Goal: Task Accomplishment & Management: Use online tool/utility

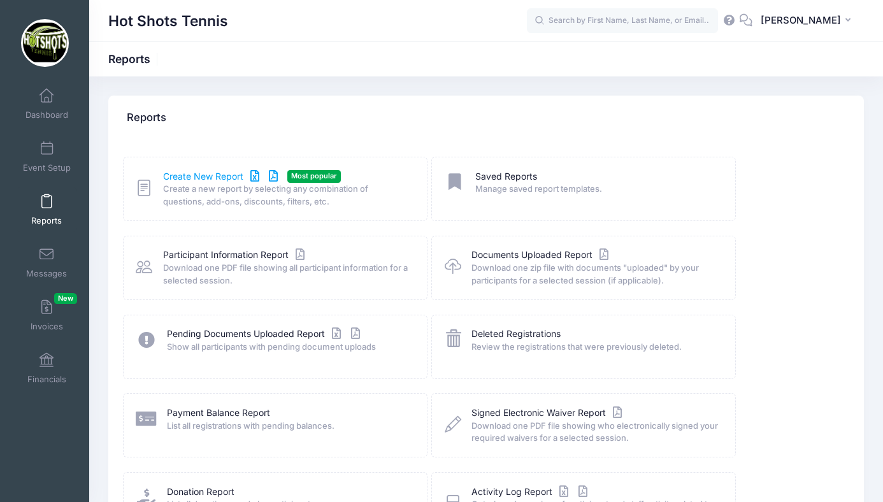
click at [211, 176] on link "Create New Report" at bounding box center [222, 176] width 118 height 13
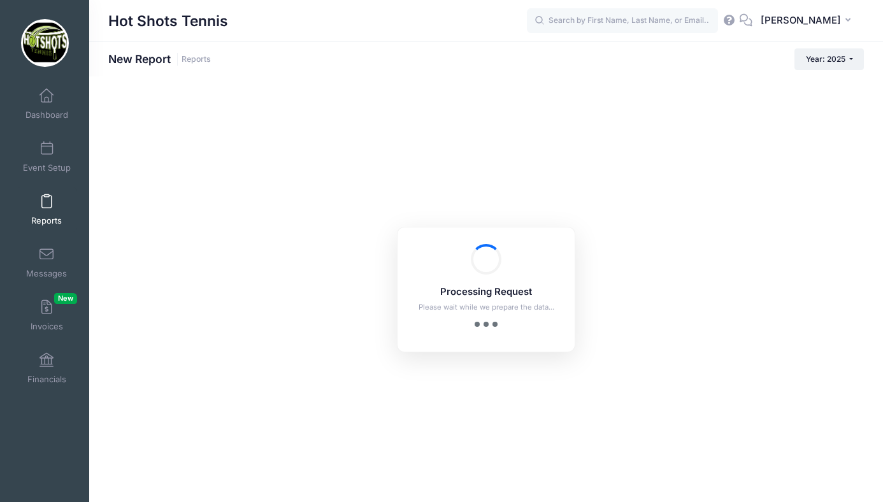
checkbox input "true"
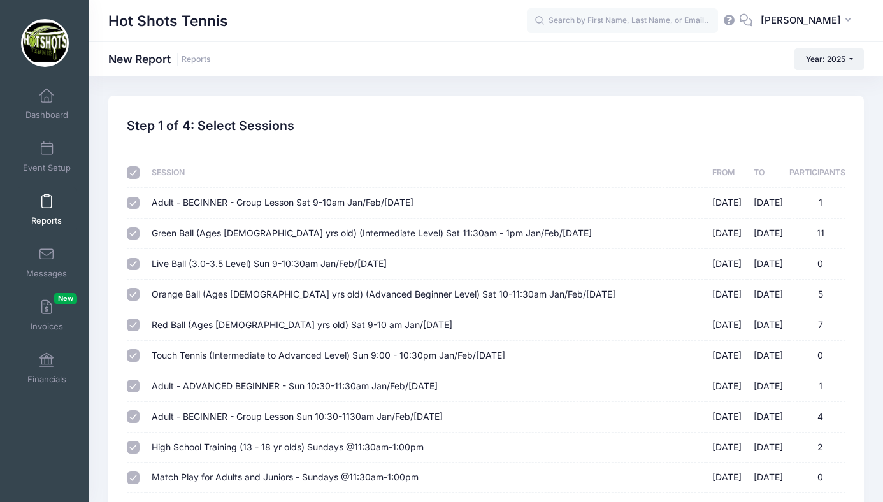
click at [131, 172] on input "checkbox" at bounding box center [133, 172] width 13 height 13
checkbox input "false"
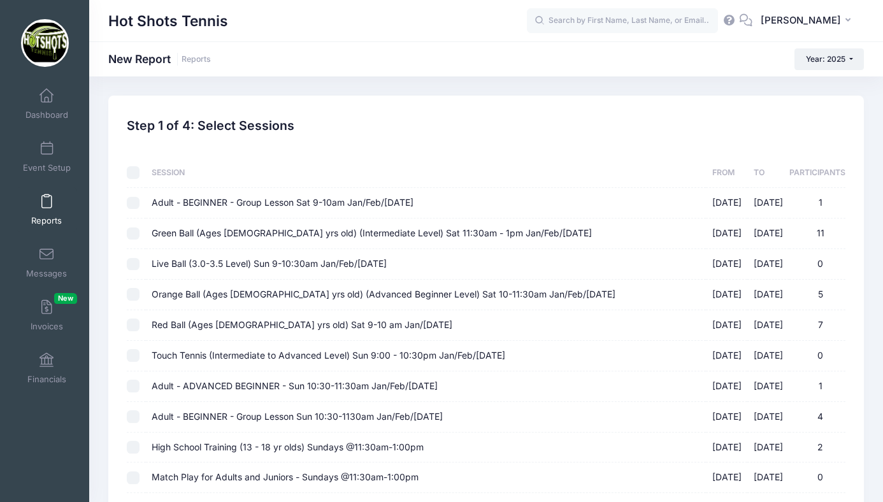
checkbox input "false"
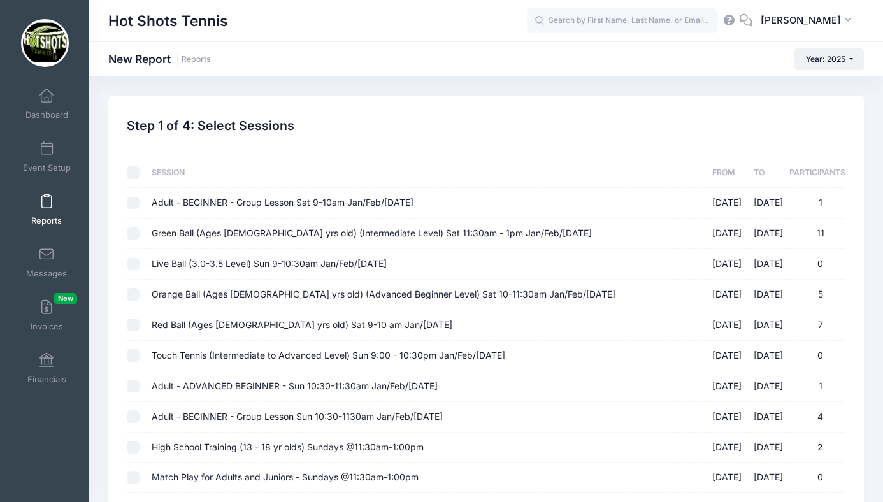
checkbox input "false"
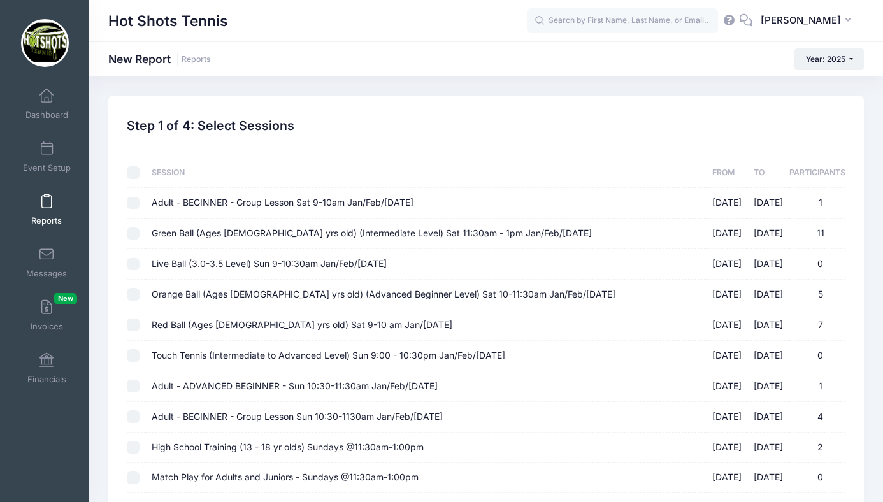
checkbox input "false"
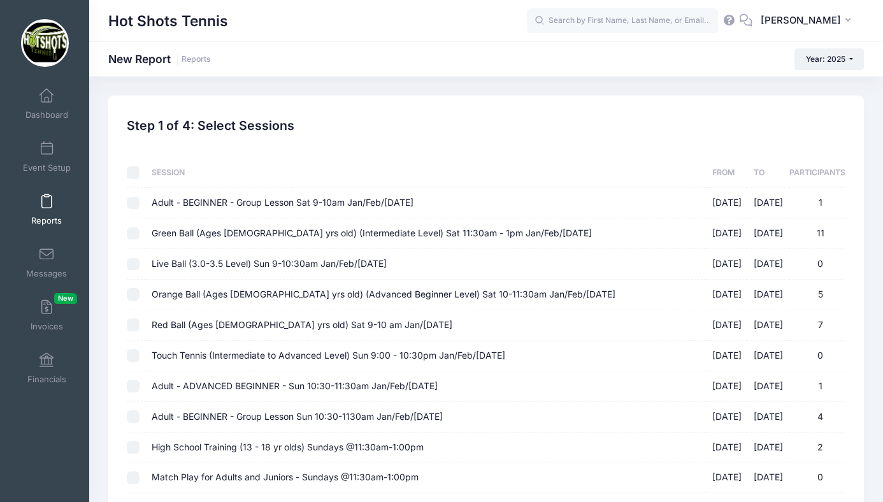
checkbox input "false"
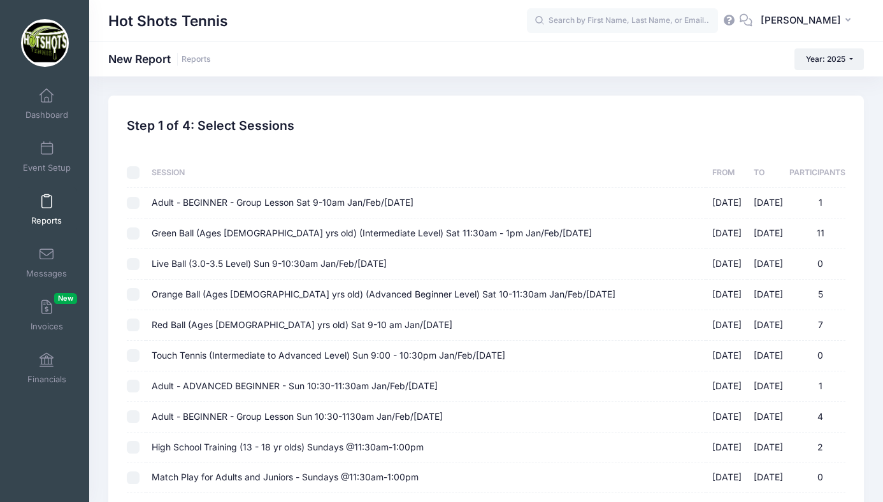
checkbox input "false"
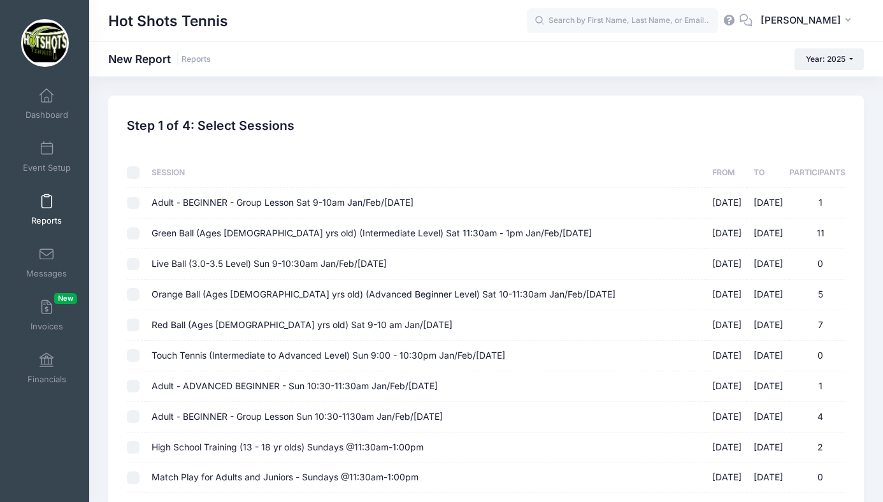
checkbox input "false"
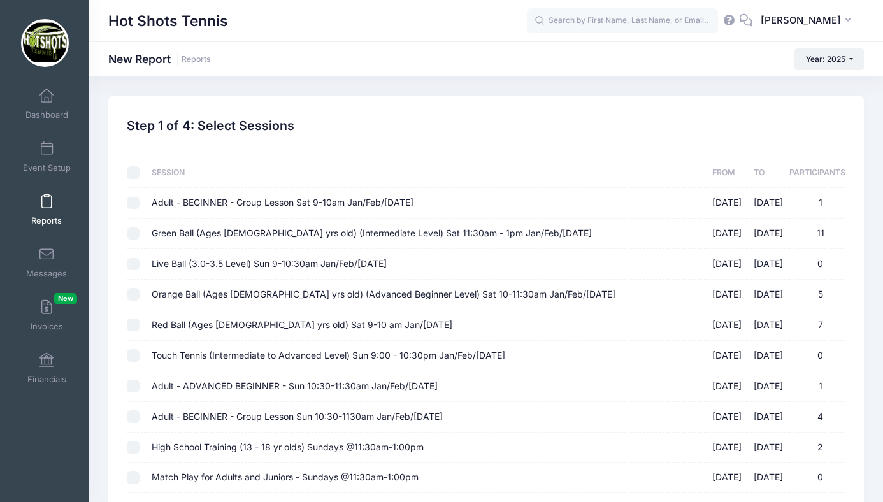
checkbox input "false"
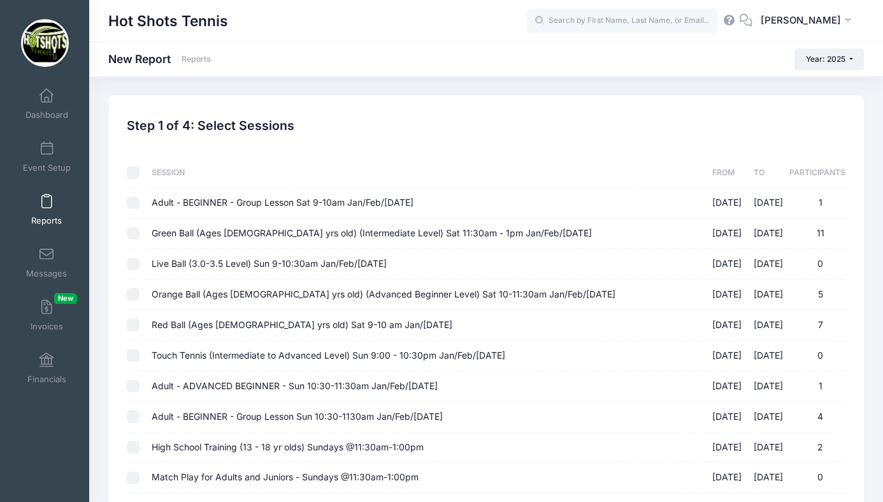
checkbox input "false"
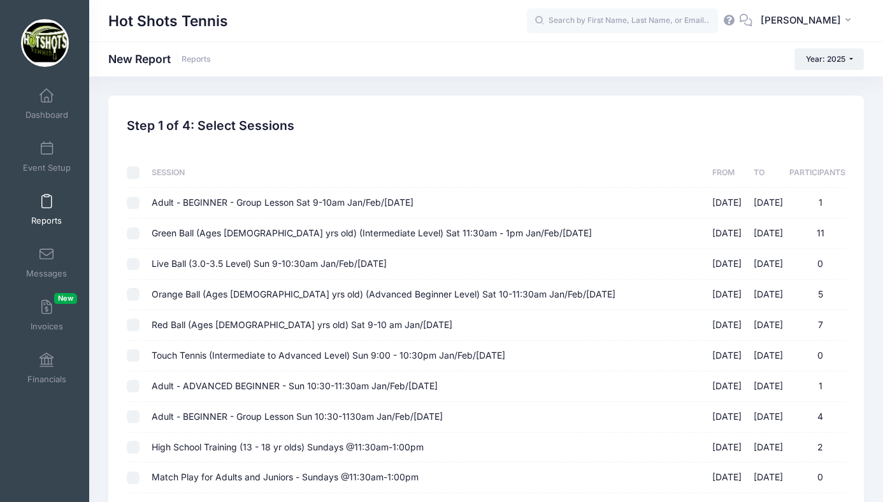
checkbox input "false"
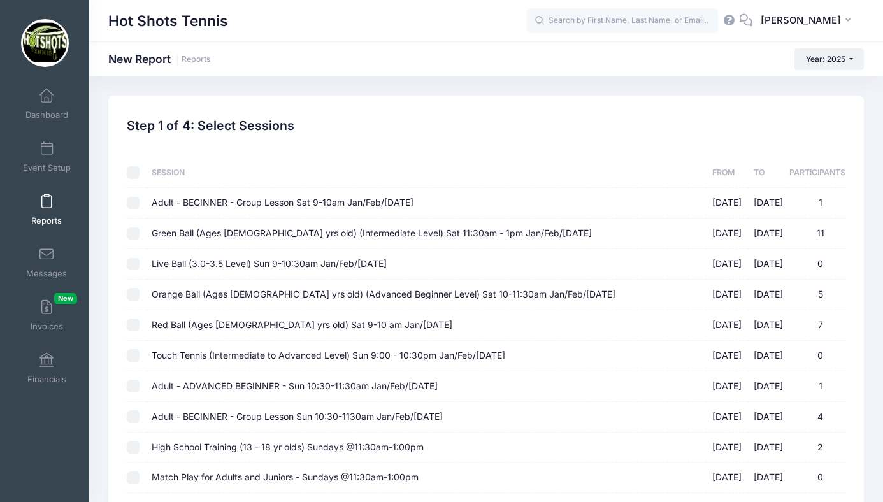
checkbox input "false"
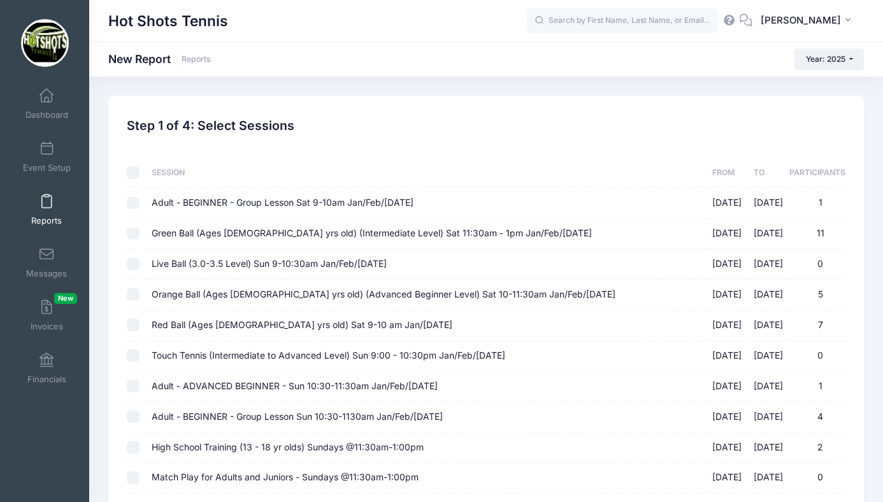
checkbox input "false"
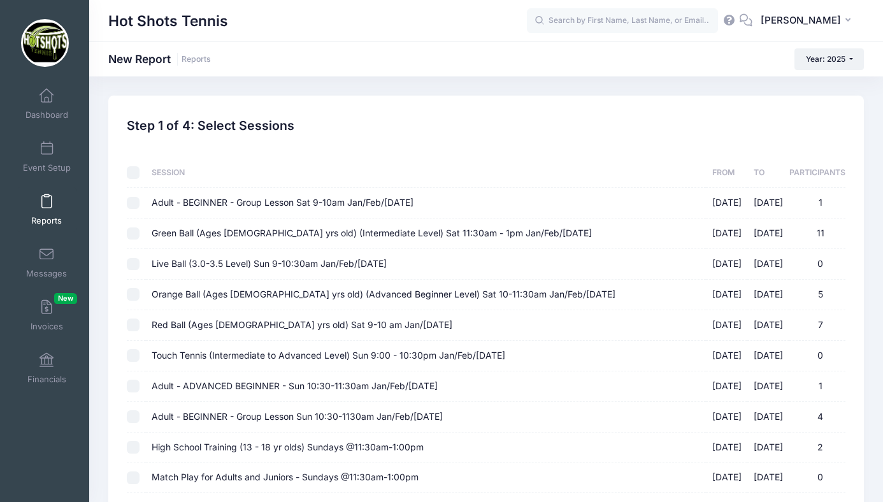
checkbox input "false"
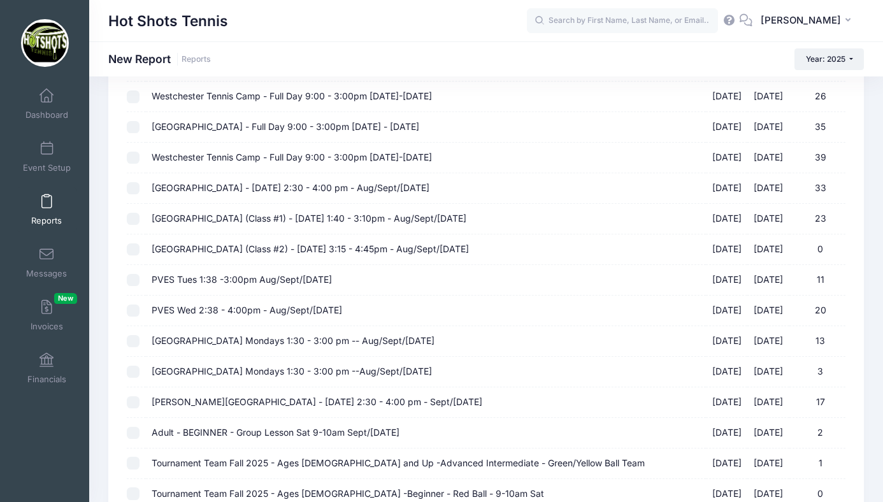
scroll to position [1156, 0]
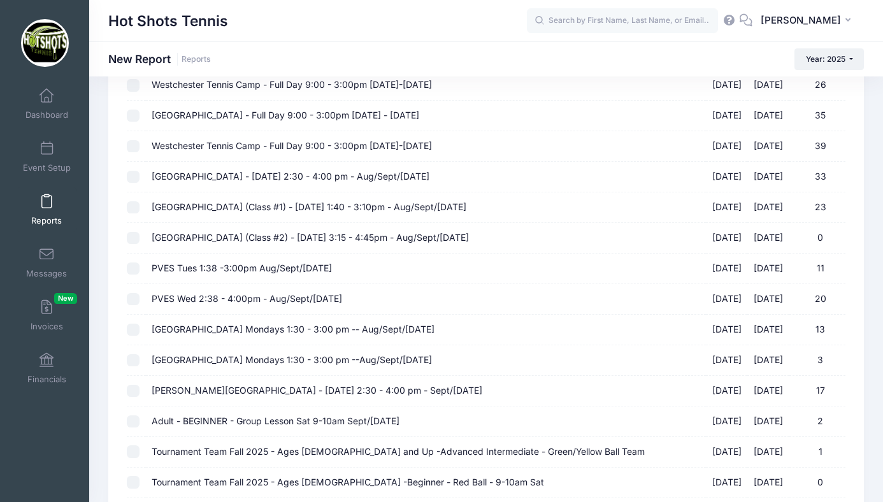
click at [320, 209] on span "[GEOGRAPHIC_DATA] (Class #1) - [DATE] 1:40 - 3:10pm - Aug/Sept/[DATE]" at bounding box center [309, 206] width 315 height 11
click at [139, 209] on input "Broadway Elementary (Class #1) - Tuesday 1:40 - 3:10pm - Aug/Sept/Oct 2025 08/1…" at bounding box center [133, 207] width 13 height 13
checkbox input "true"
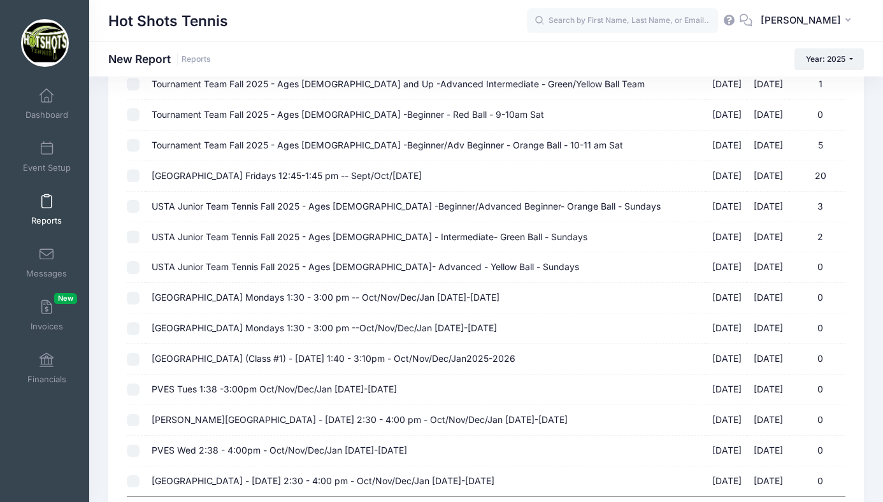
scroll to position [1646, 0]
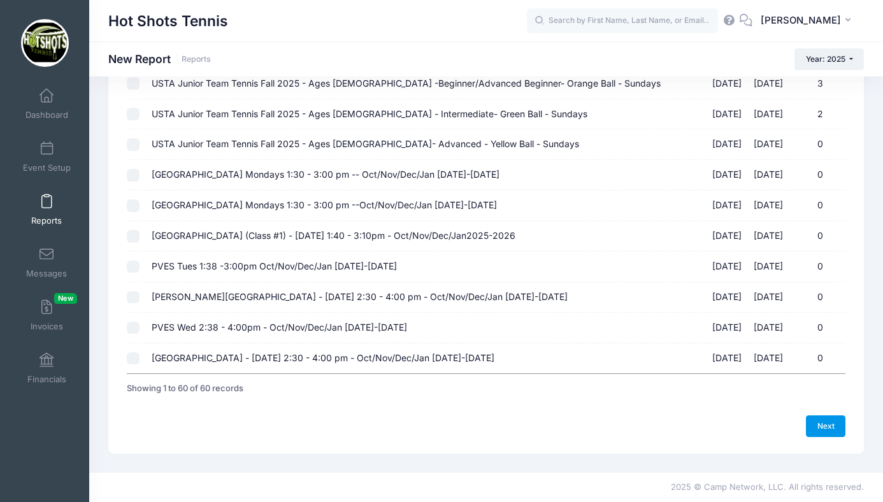
click at [825, 421] on link "Next" at bounding box center [824, 426] width 39 height 22
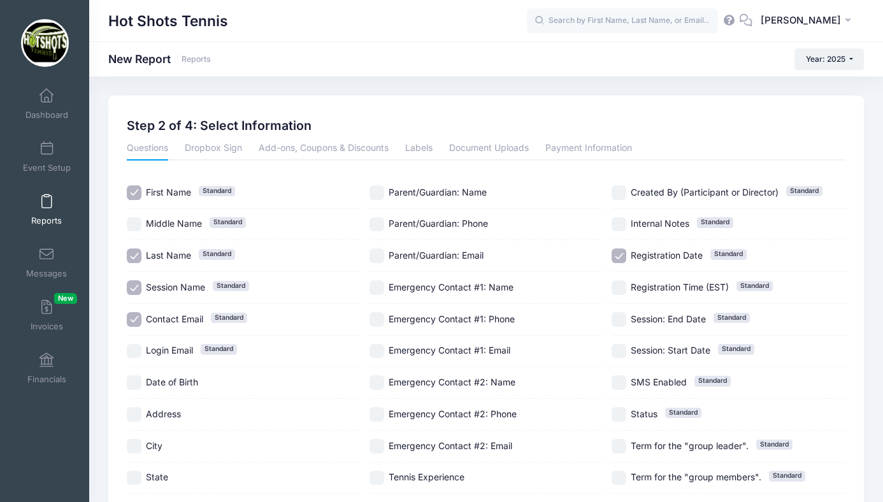
click at [131, 284] on input "Session Name Standard" at bounding box center [134, 287] width 15 height 15
checkbox input "false"
click at [375, 222] on input "Parent/Guardian: Phone" at bounding box center [376, 224] width 15 height 15
checkbox input "true"
click at [621, 255] on input "Registration Date Standard" at bounding box center [618, 255] width 15 height 15
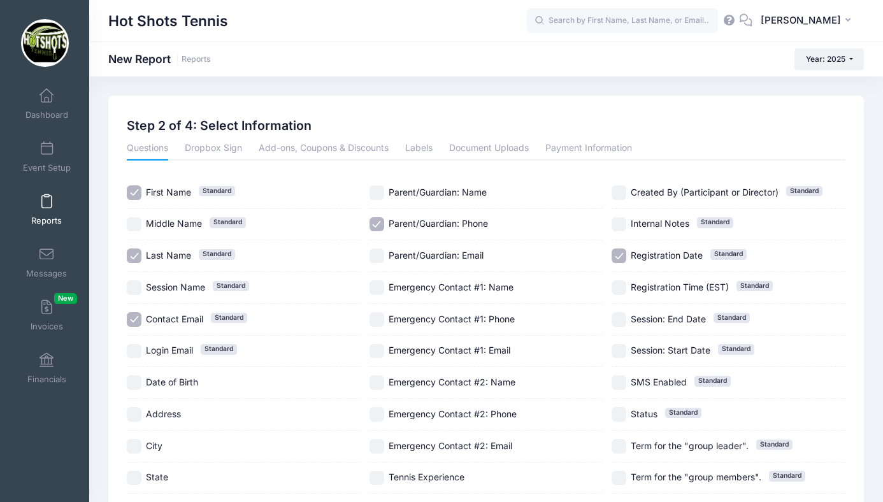
checkbox input "false"
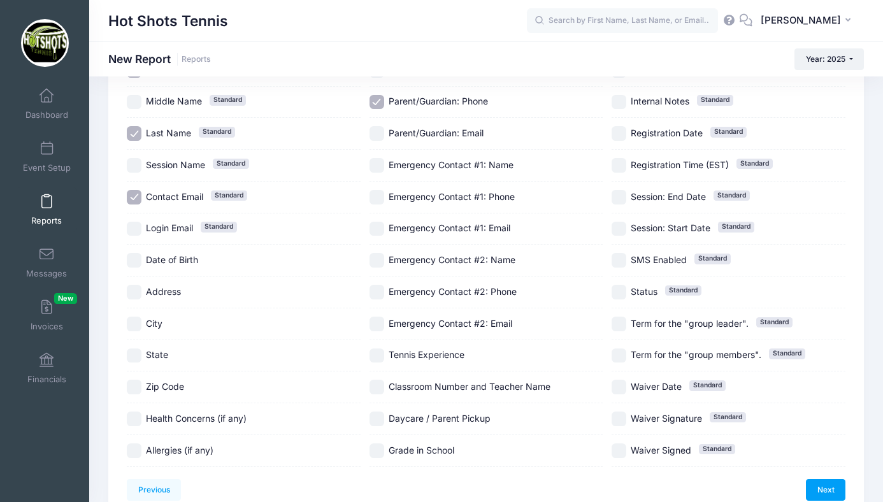
scroll to position [124, 0]
click at [136, 412] on input "Health Concerns (if any)" at bounding box center [134, 417] width 15 height 15
checkbox input "true"
click at [136, 445] on input "Allergies (if any)" at bounding box center [134, 449] width 15 height 15
checkbox input "true"
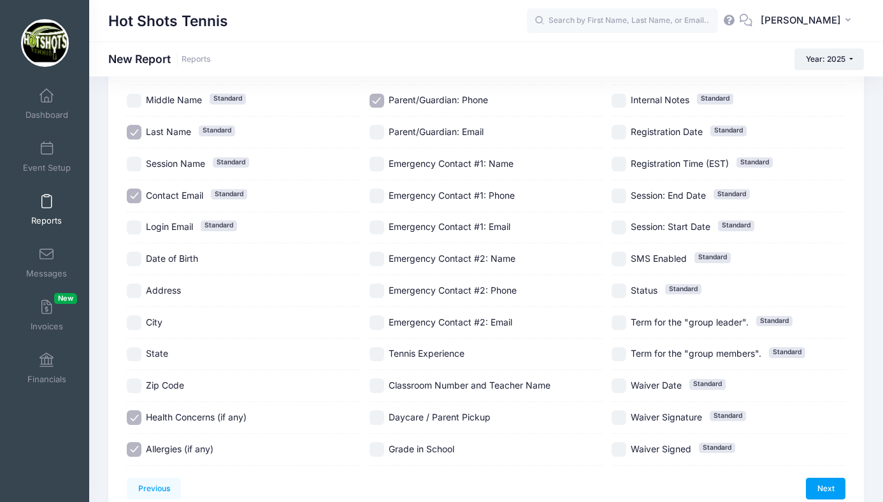
click at [135, 252] on input "Date of Birth" at bounding box center [134, 259] width 15 height 15
checkbox input "true"
click at [376, 418] on input "Daycare / Parent Pickup" at bounding box center [376, 417] width 15 height 15
checkbox input "true"
click at [377, 380] on input "Classroom Number and Teacher Name" at bounding box center [376, 385] width 15 height 15
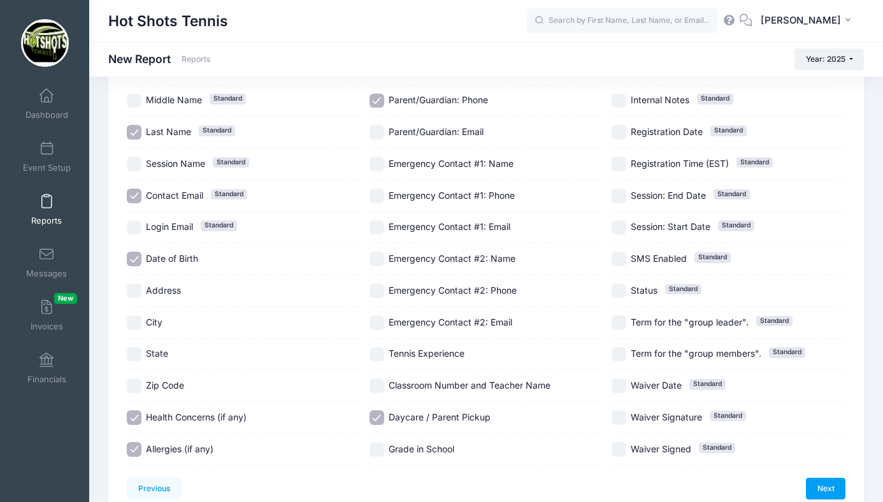
checkbox input "true"
click at [380, 448] on input "Grade in School" at bounding box center [376, 449] width 15 height 15
checkbox input "true"
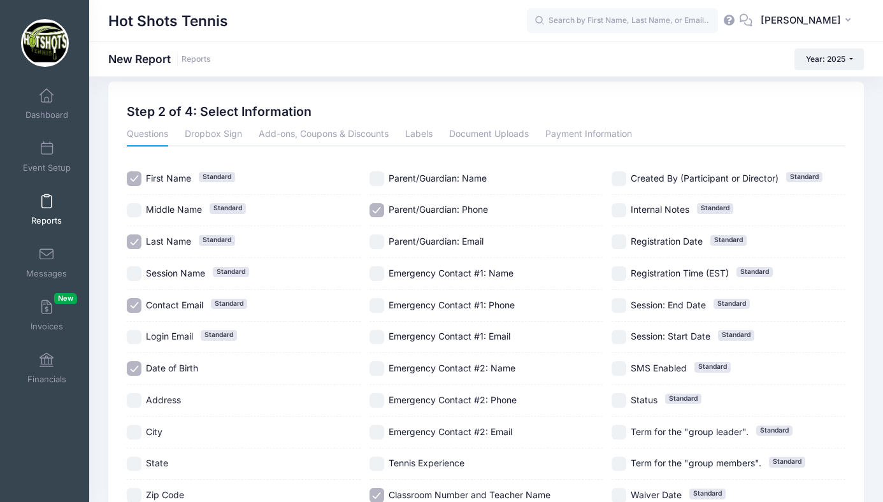
scroll to position [186, 0]
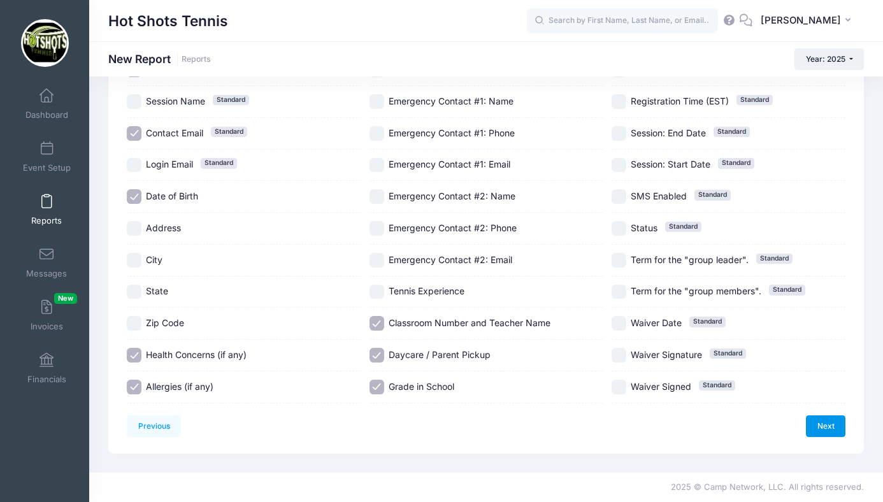
click at [821, 424] on link "Next" at bounding box center [824, 426] width 39 height 22
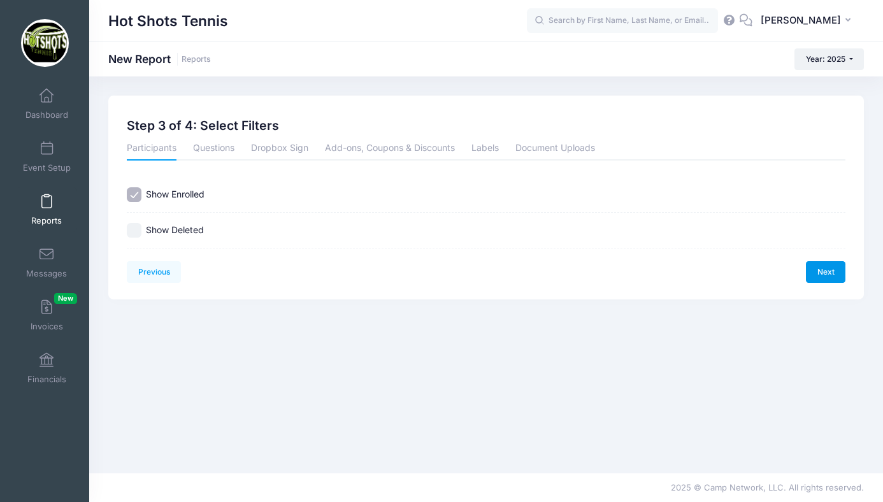
scroll to position [0, 0]
click at [822, 273] on link "Next" at bounding box center [824, 272] width 39 height 22
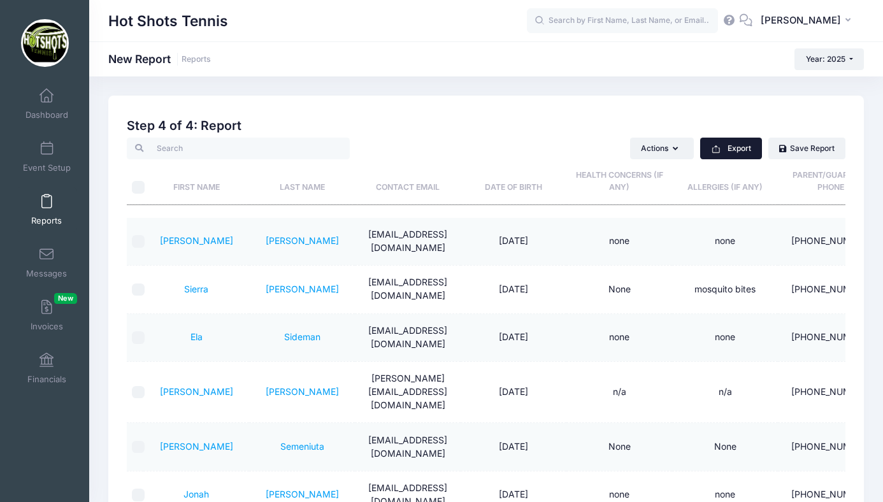
click at [739, 149] on button "Export" at bounding box center [731, 149] width 62 height 22
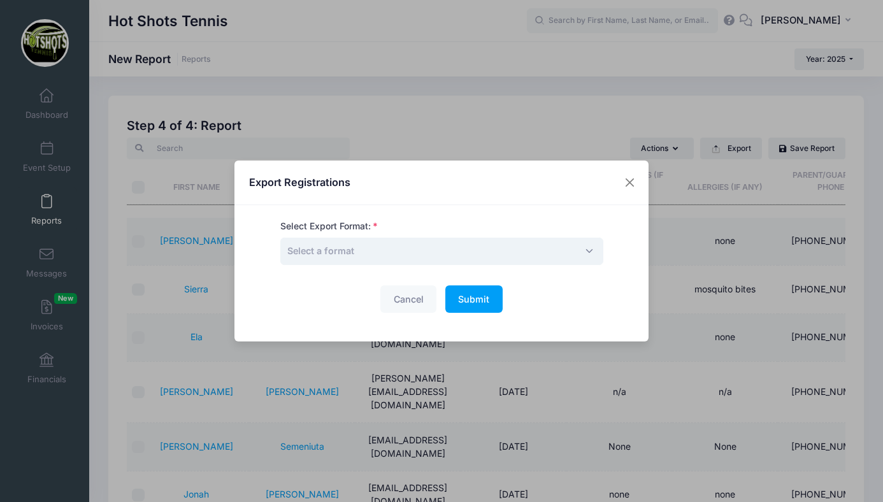
click at [510, 248] on span "Select a format" at bounding box center [441, 251] width 323 height 27
click at [472, 297] on span "Submit" at bounding box center [473, 299] width 31 height 11
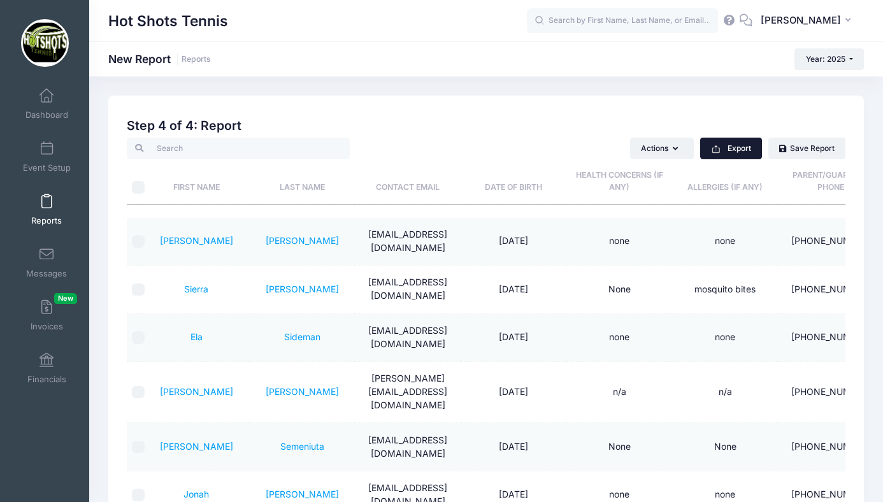
click at [730, 148] on button "Export" at bounding box center [731, 149] width 62 height 22
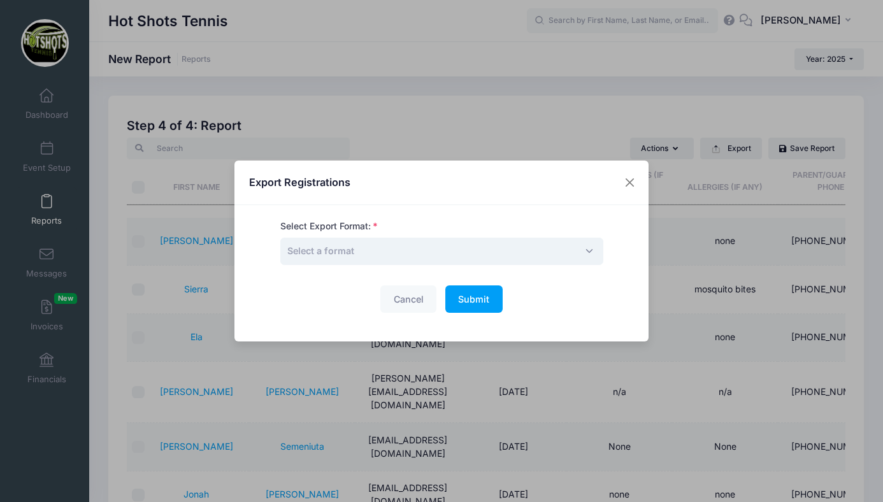
click at [445, 248] on span "Select a format" at bounding box center [441, 251] width 323 height 27
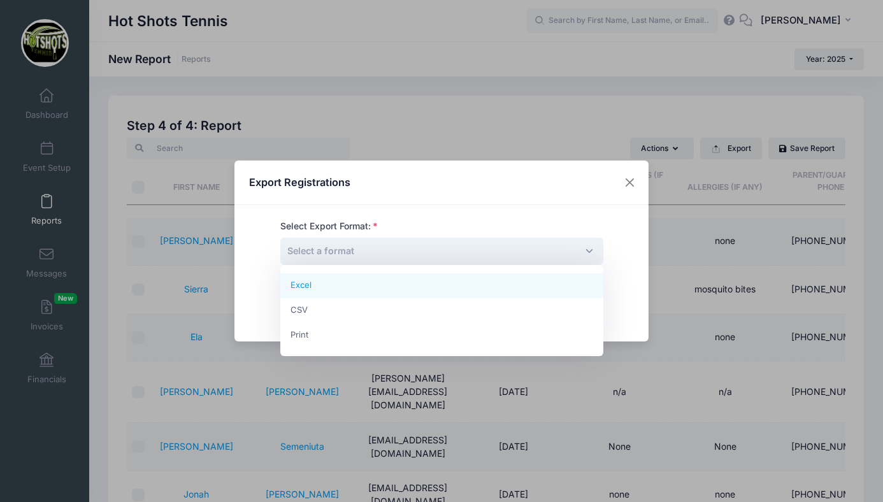
select select "excel"
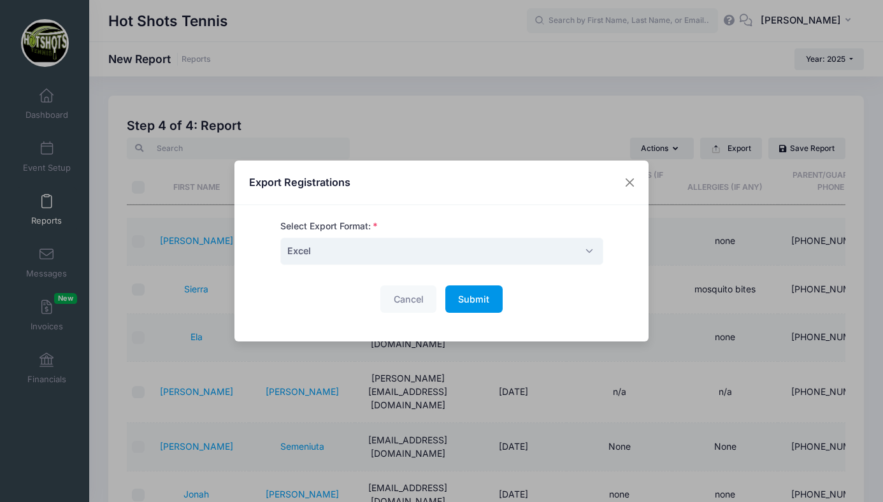
click at [470, 309] on button "Submit Please wait..." at bounding box center [473, 298] width 57 height 27
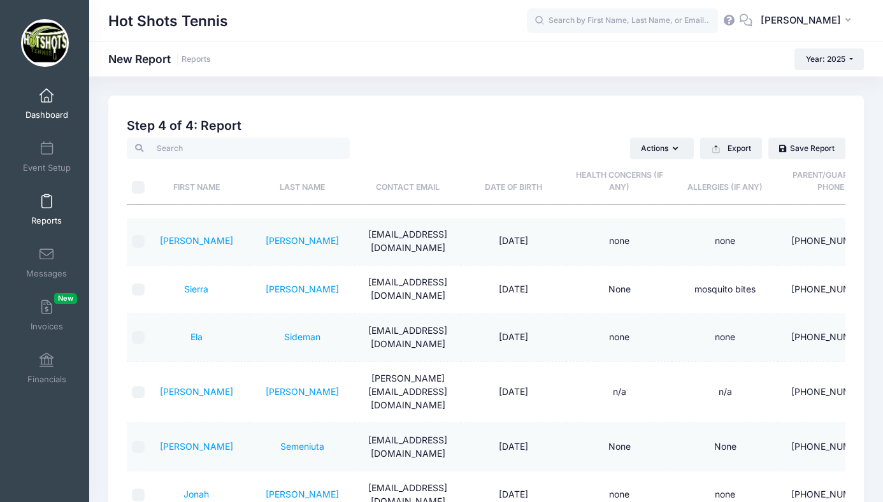
click at [46, 99] on span at bounding box center [46, 96] width 0 height 14
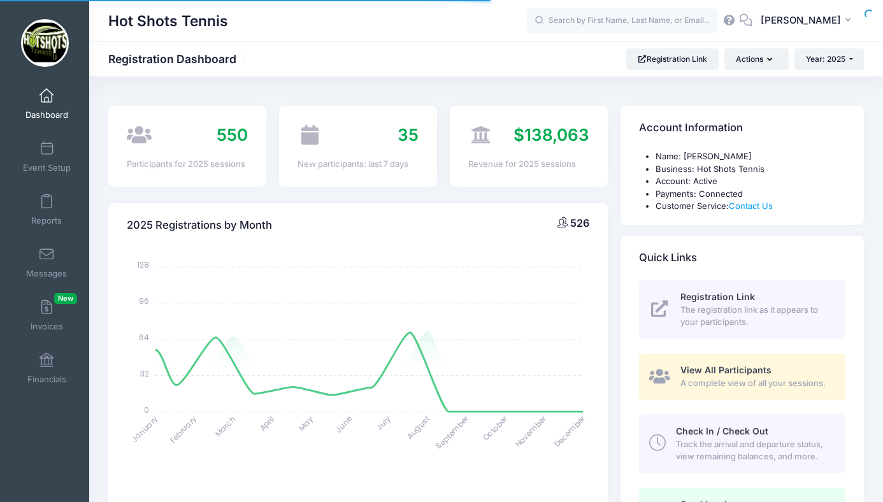
select select
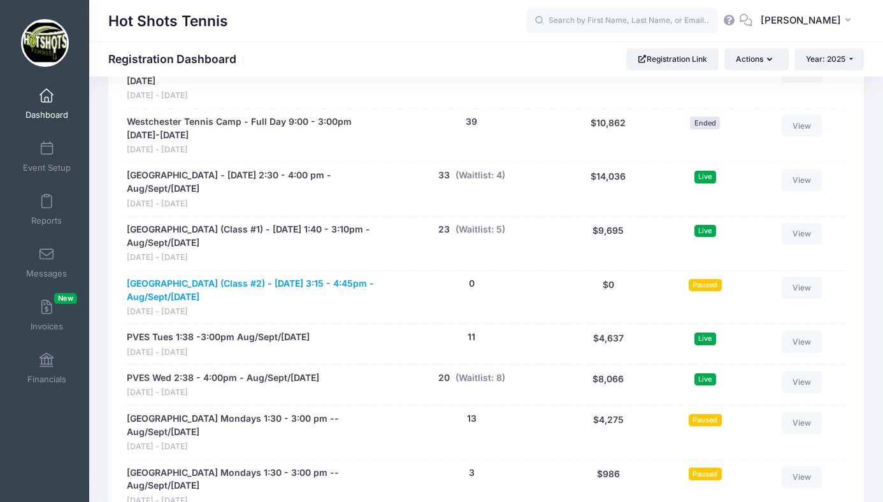
scroll to position [2518, 0]
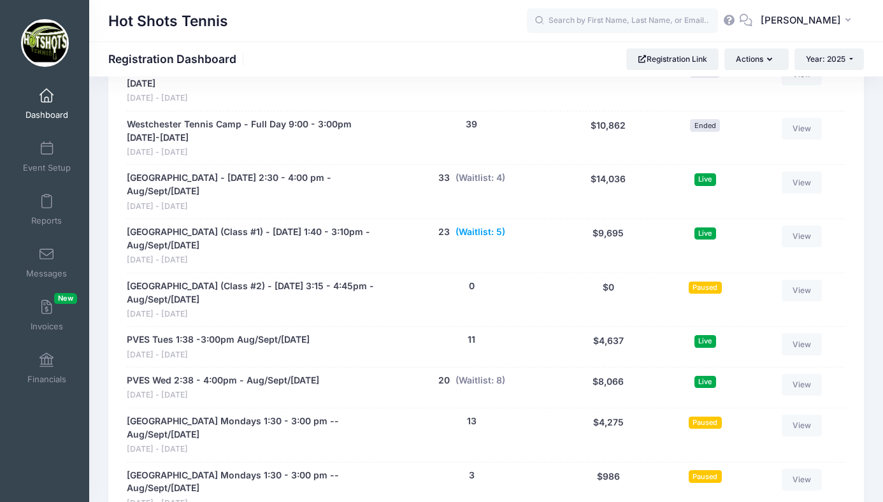
click at [474, 225] on button "(Waitlist: 5)" at bounding box center [480, 231] width 50 height 13
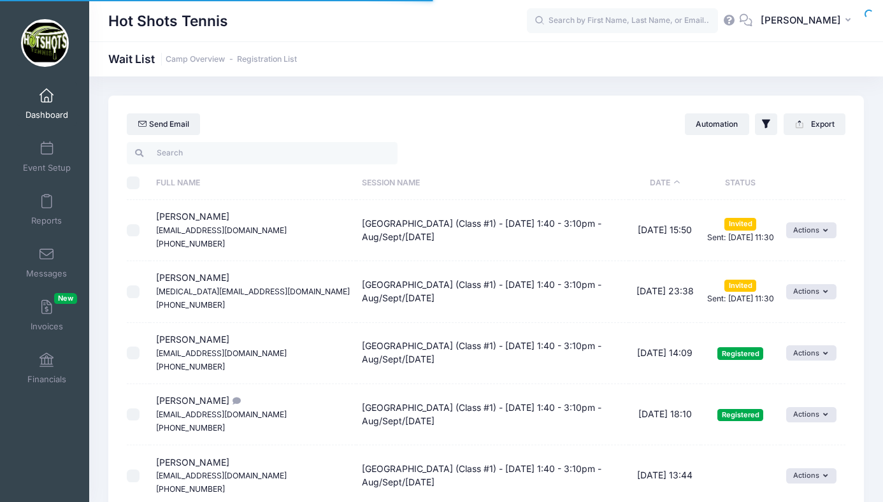
select select "50"
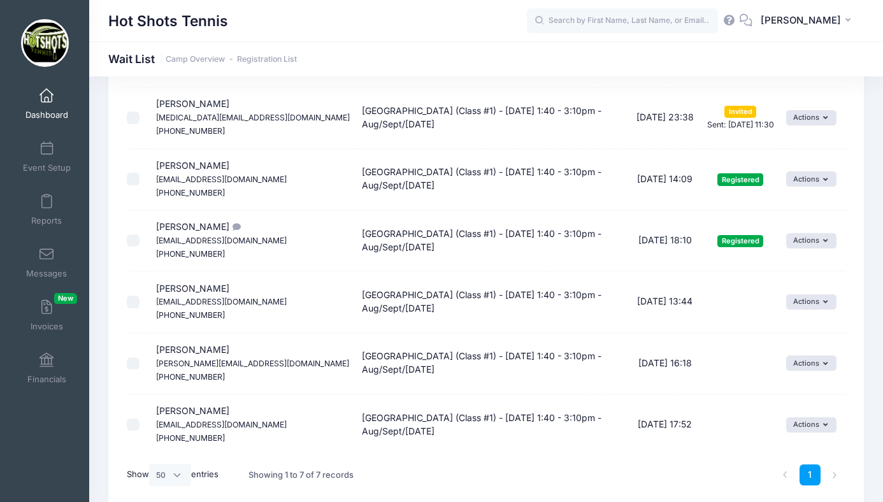
scroll to position [185, 0]
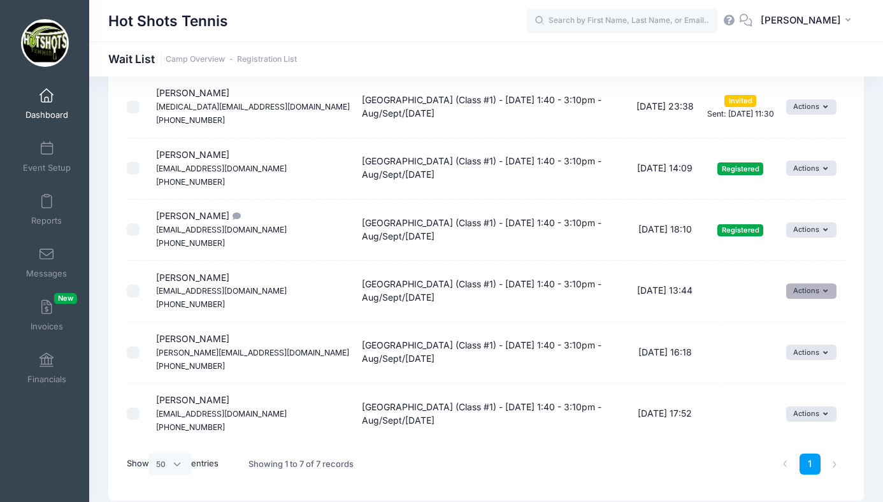
click at [796, 291] on button "Actions" at bounding box center [811, 290] width 50 height 15
click at [789, 317] on span at bounding box center [784, 319] width 11 height 9
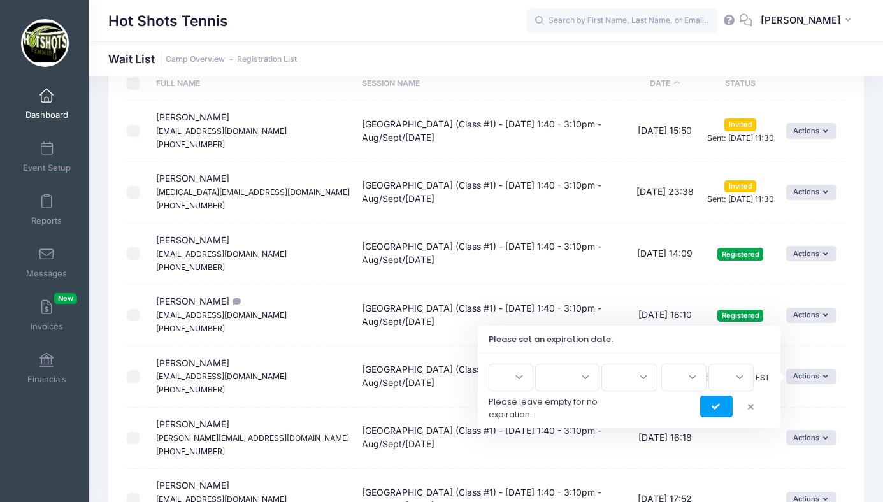
scroll to position [100, 0]
click at [711, 406] on icon "submit" at bounding box center [716, 406] width 10 height 0
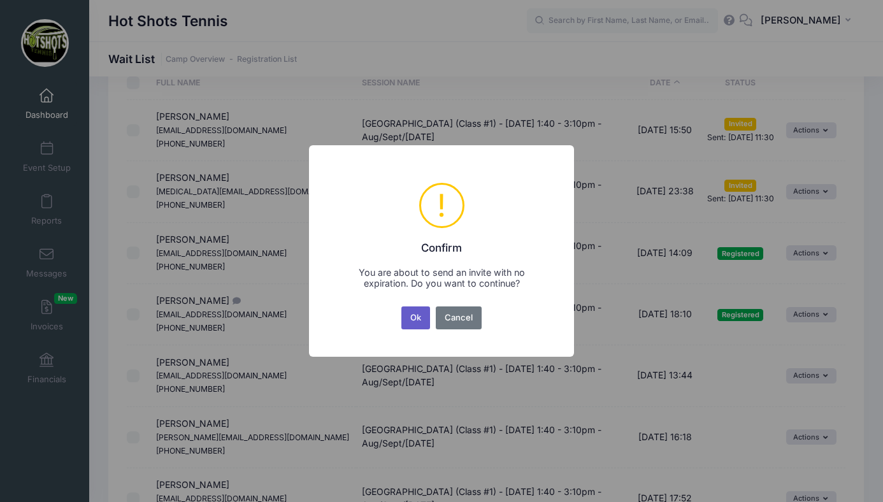
click at [413, 318] on button "Ok" at bounding box center [415, 317] width 29 height 23
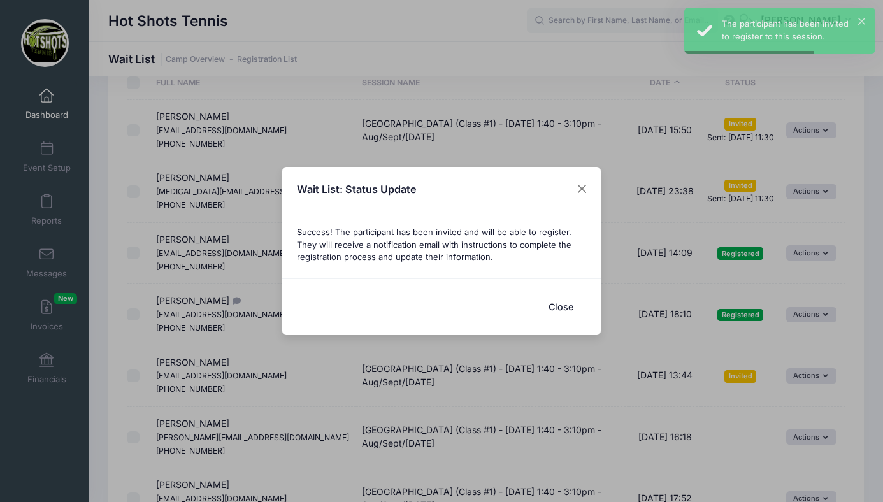
click at [558, 309] on button "Close" at bounding box center [560, 306] width 51 height 27
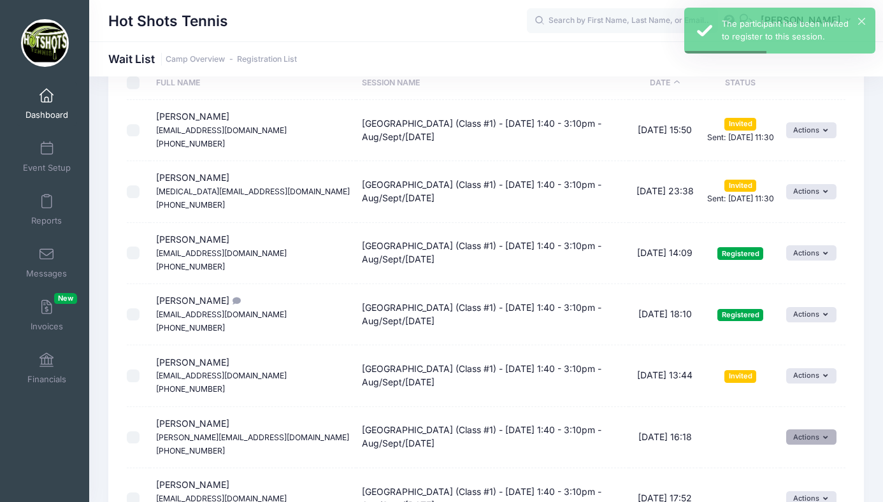
click at [800, 429] on button "Actions" at bounding box center [811, 436] width 50 height 15
click at [796, 385] on link "Invite" at bounding box center [800, 384] width 55 height 24
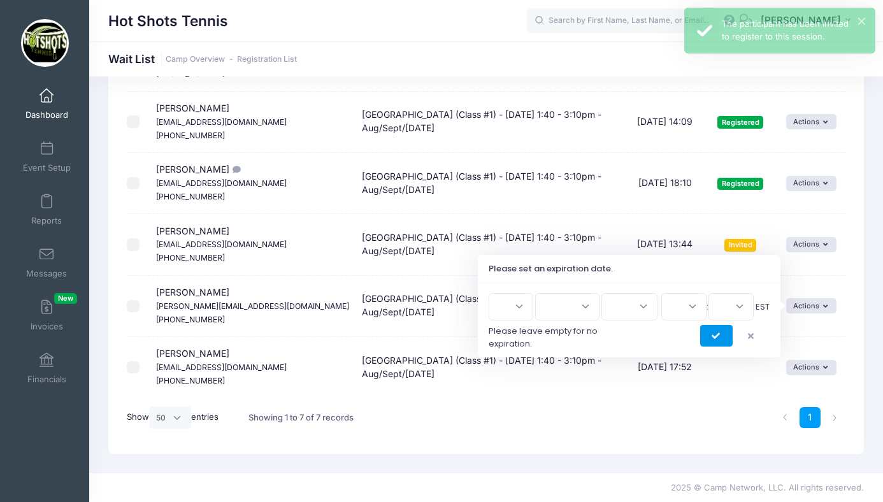
click at [719, 330] on button "submit" at bounding box center [716, 336] width 32 height 22
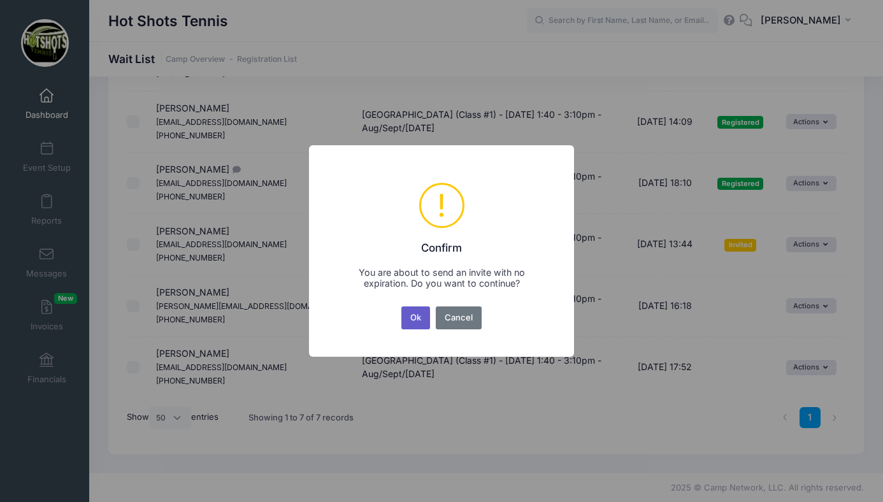
click at [413, 317] on button "Ok" at bounding box center [415, 317] width 29 height 23
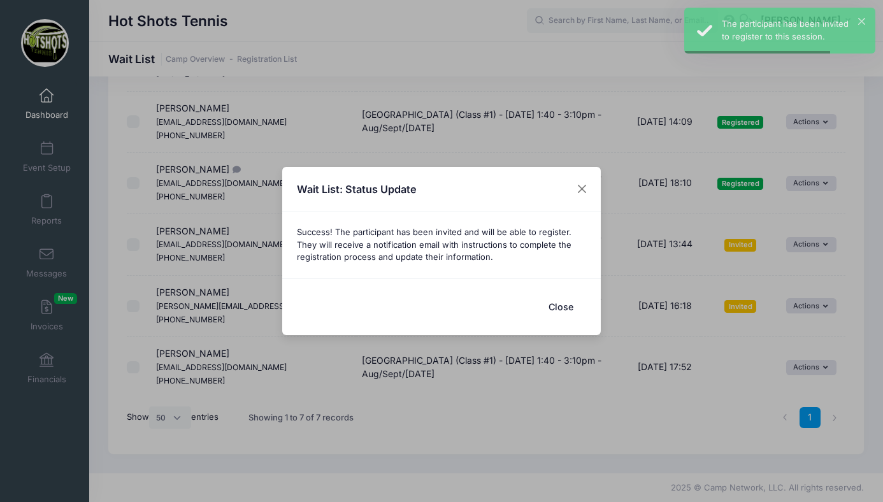
click at [569, 306] on button "Close" at bounding box center [560, 306] width 51 height 27
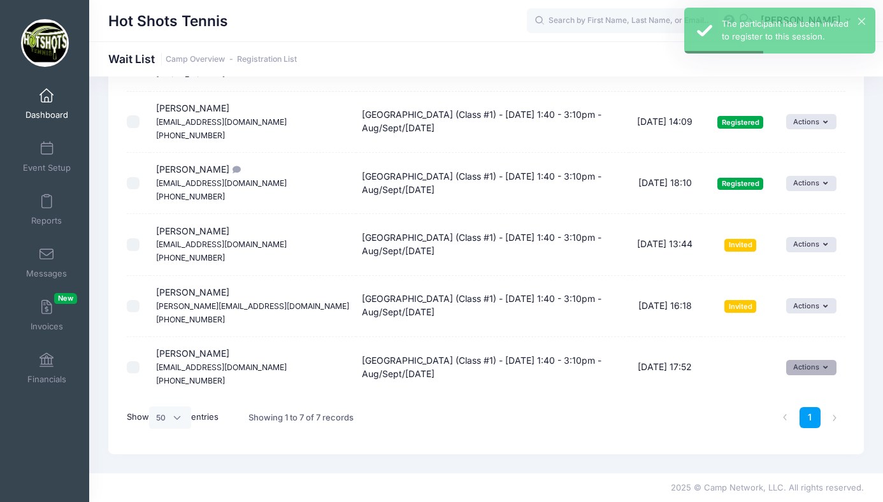
click at [803, 363] on button "Actions" at bounding box center [811, 367] width 50 height 15
click at [798, 388] on link "Invite" at bounding box center [800, 395] width 55 height 24
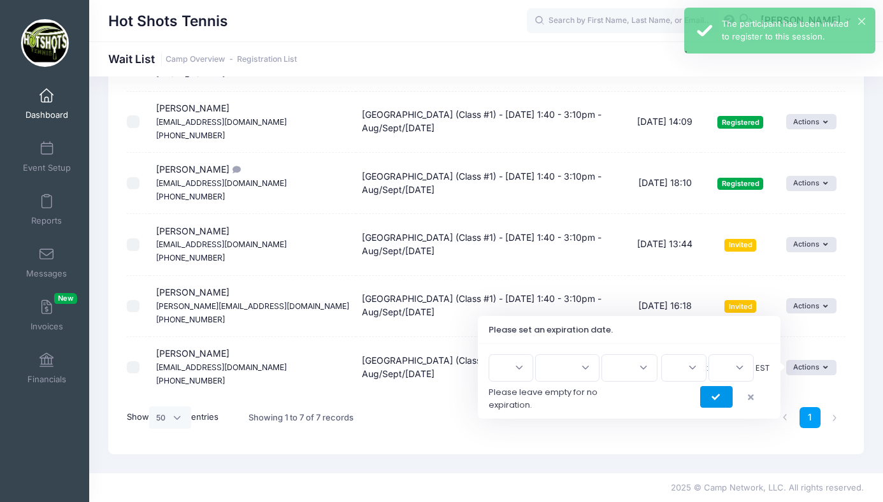
click at [715, 397] on icon "submit" at bounding box center [716, 397] width 10 height 0
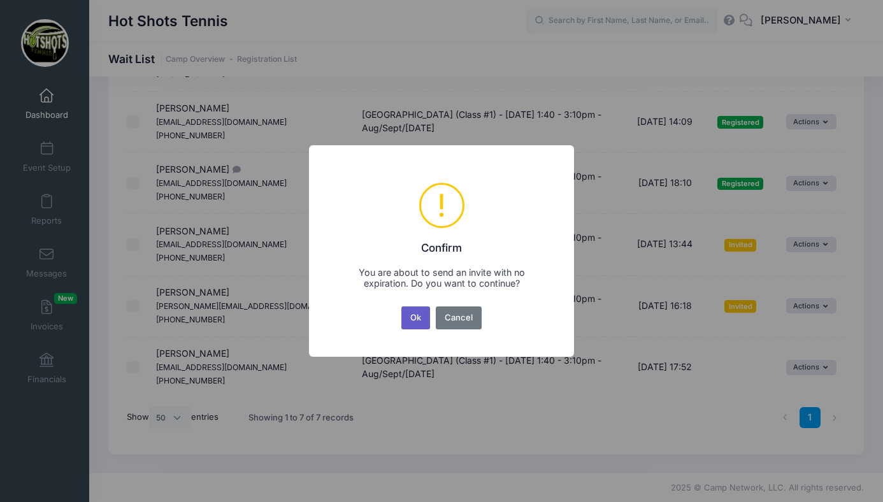
click at [415, 315] on button "Ok" at bounding box center [415, 317] width 29 height 23
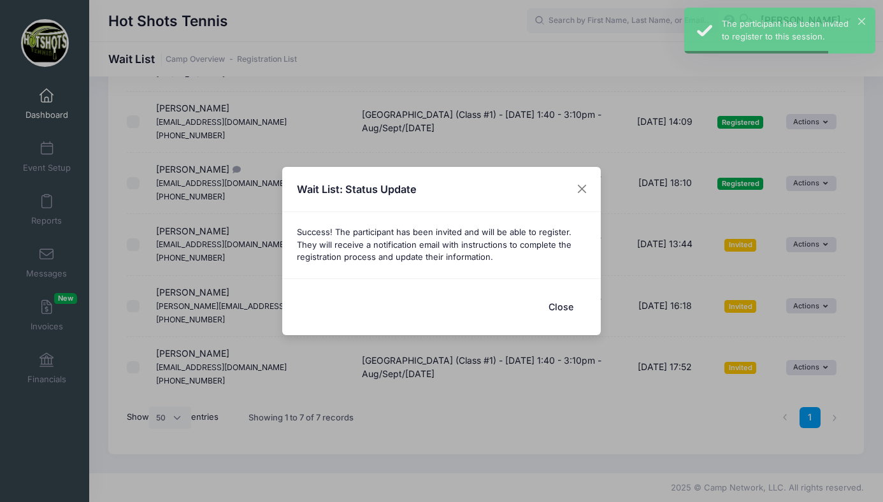
click at [557, 301] on button "Close" at bounding box center [560, 306] width 51 height 27
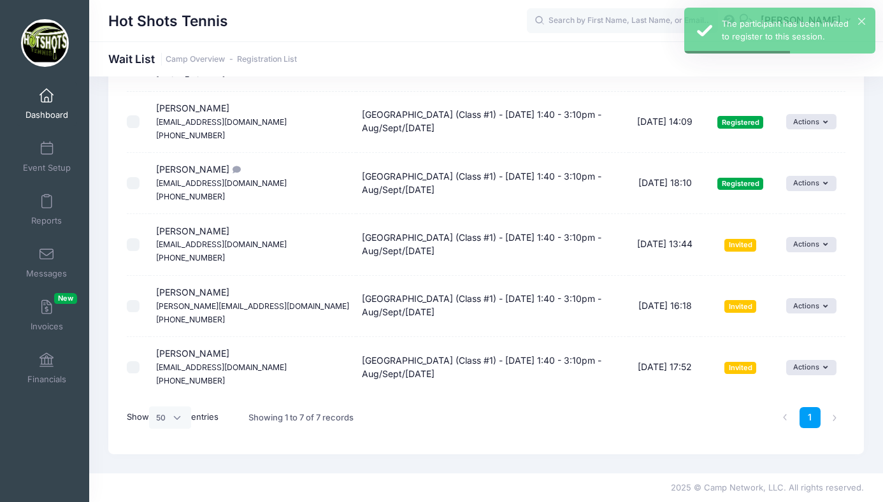
click at [44, 103] on link "Dashboard" at bounding box center [47, 104] width 60 height 45
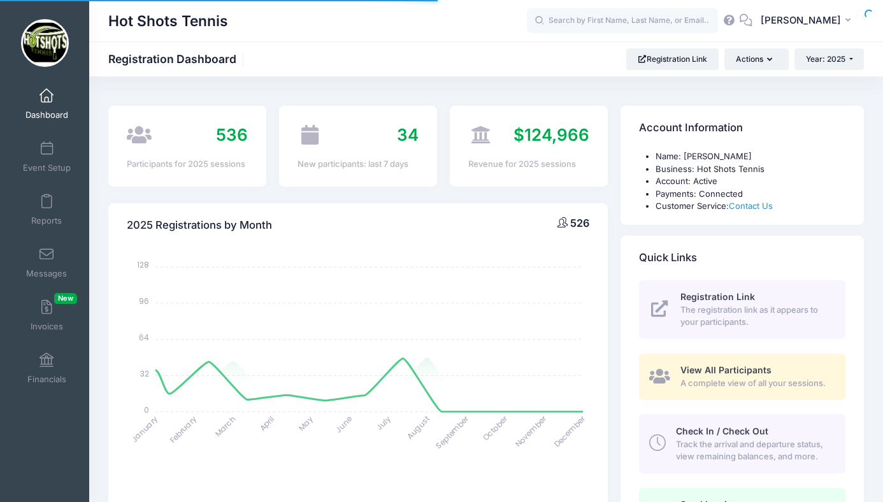
select select
